Goal: Transaction & Acquisition: Purchase product/service

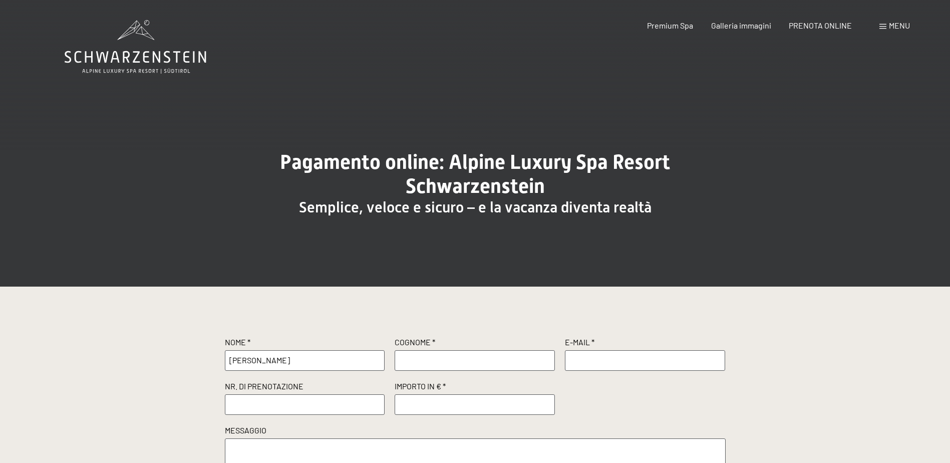
type input "[PERSON_NAME]"
click at [433, 365] on input "text" at bounding box center [475, 360] width 160 height 20
type input "LAVARRA"
click at [582, 358] on input "text" at bounding box center [645, 360] width 160 height 20
drag, startPoint x: 632, startPoint y: 362, endPoint x: 621, endPoint y: 362, distance: 11.0
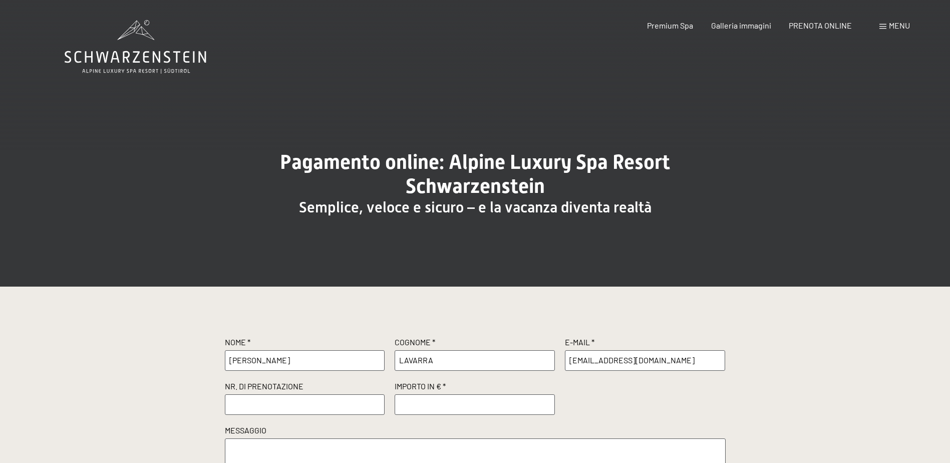
click at [613, 362] on input "inglavarra@libero.it" at bounding box center [645, 360] width 160 height 20
type input "inglavarra@gmail.com"
click at [304, 406] on input "text" at bounding box center [305, 404] width 160 height 20
paste input "R8995"
type input "R8995"
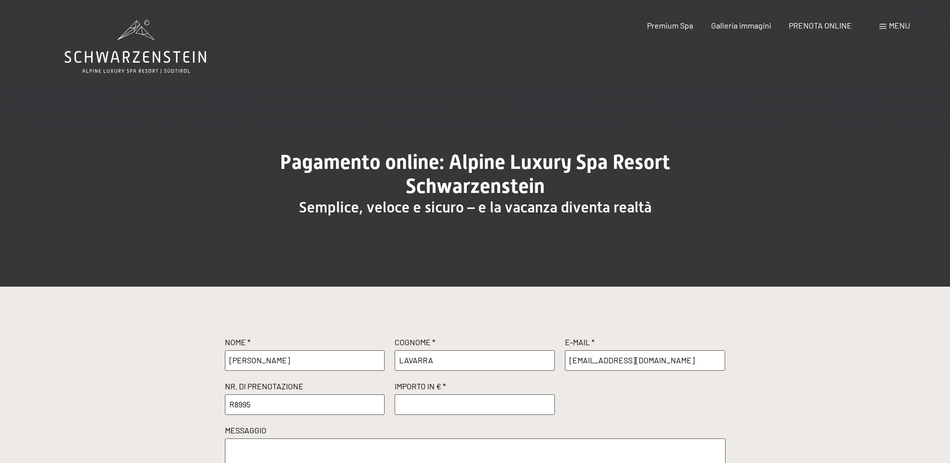
click at [419, 401] on input "number" at bounding box center [475, 404] width 160 height 20
click at [313, 441] on textarea at bounding box center [475, 459] width 501 height 43
click at [428, 406] on input "500" at bounding box center [475, 404] width 160 height 20
click at [547, 407] on input "499" at bounding box center [475, 404] width 160 height 20
click at [547, 401] on input "500" at bounding box center [475, 404] width 160 height 20
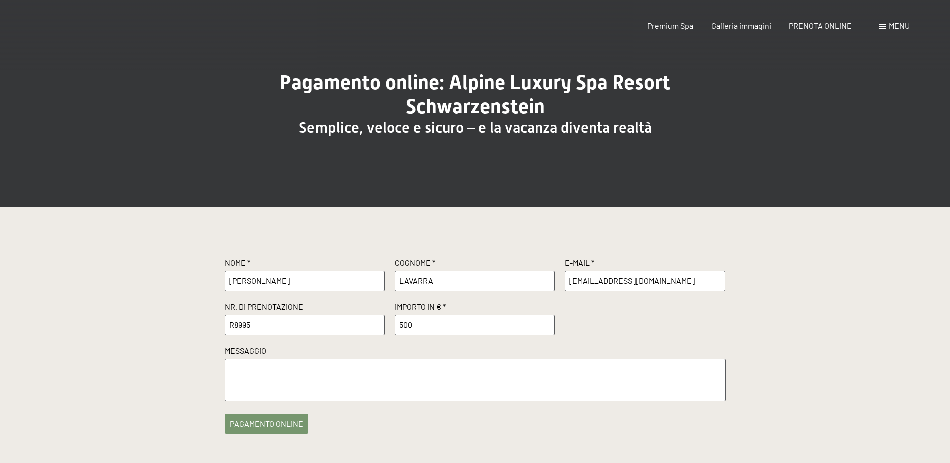
scroll to position [100, 0]
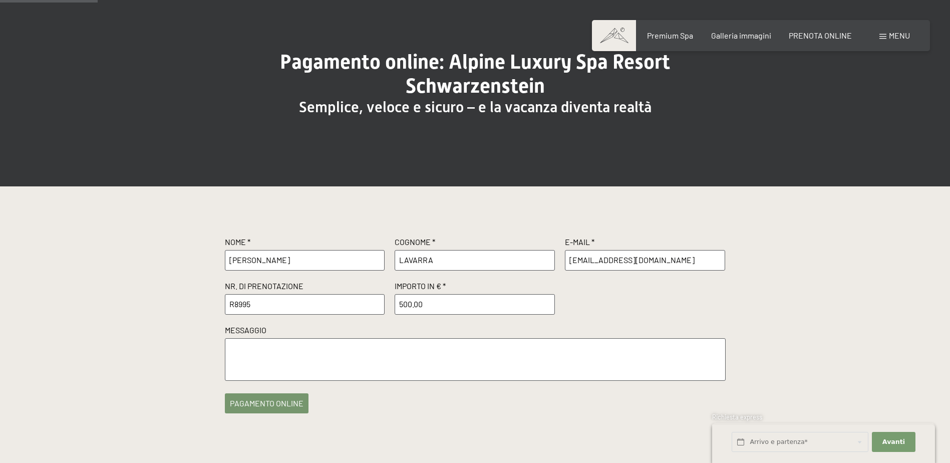
type input "500.00"
click at [401, 355] on textarea at bounding box center [475, 359] width 501 height 43
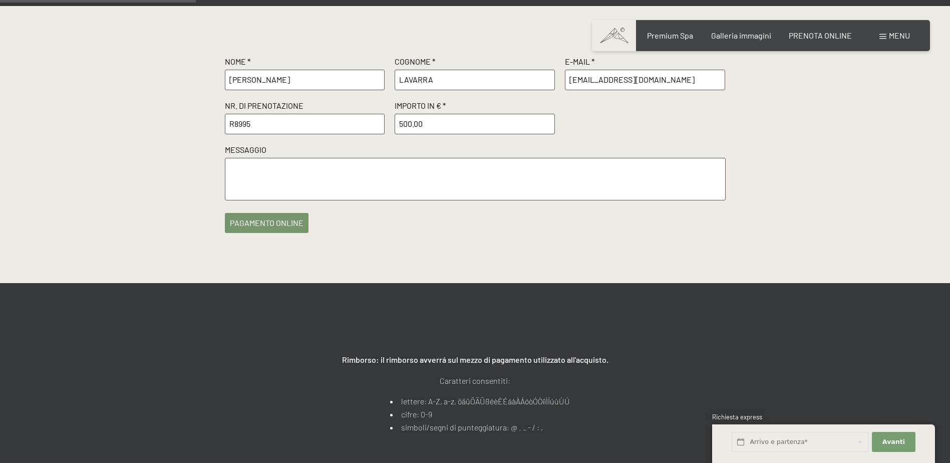
scroll to position [200, 0]
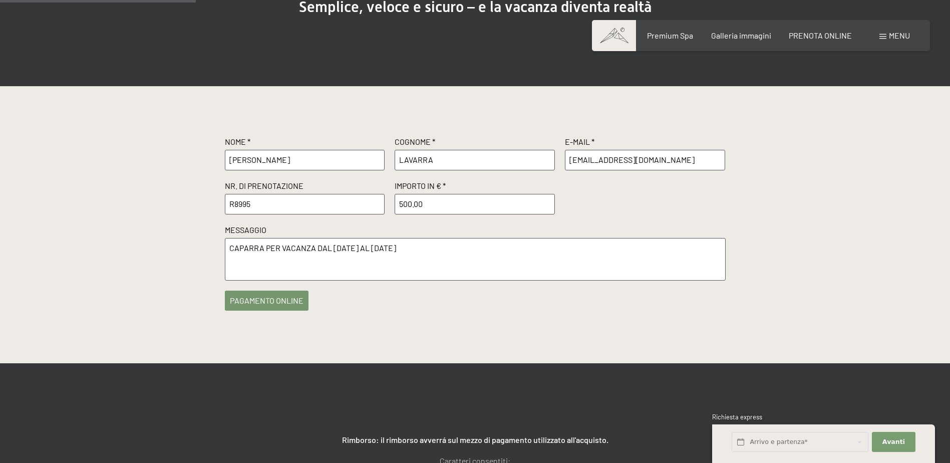
type textarea "CAPARRA PER VACANZA DAL 25.01.2026 AL 01.02.2026"
click at [286, 304] on button "pagamento online" at bounding box center [267, 300] width 84 height 20
